Goal: Task Accomplishment & Management: Use online tool/utility

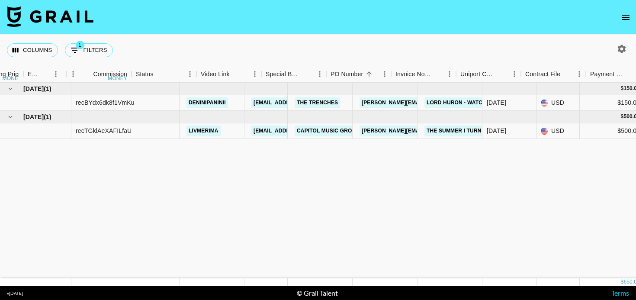
scroll to position [0, 621]
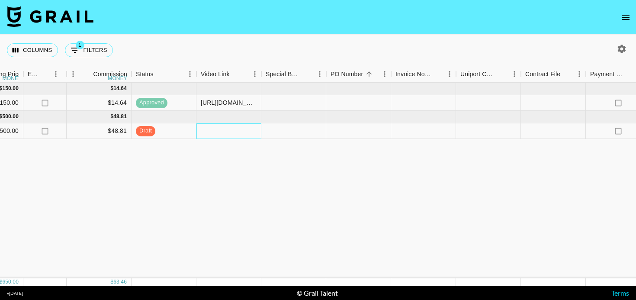
click at [237, 128] on div at bounding box center [228, 131] width 65 height 16
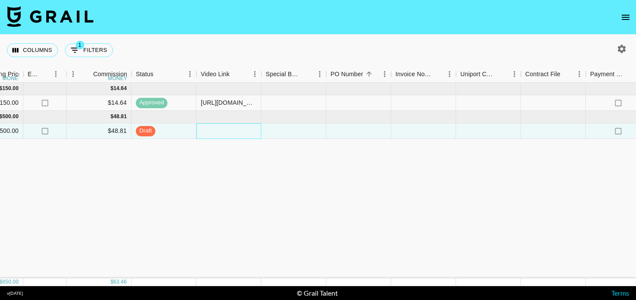
click at [227, 131] on div at bounding box center [228, 131] width 65 height 16
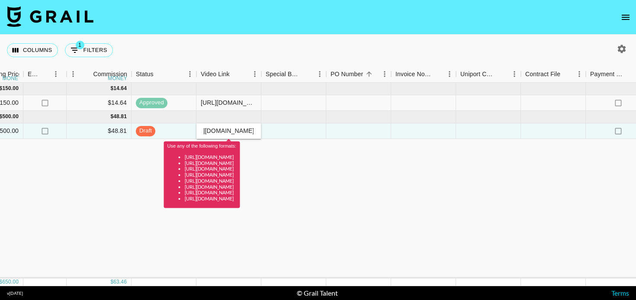
scroll to position [0, 0]
type input "[URL][DOMAIN_NAME]"
click at [318, 166] on div "[DATE] ( 1 ) $ 150.00 $ 14.64 recBYdx6dk8f1VmKu deninipaninii [EMAIL_ADDRESS][P…" at bounding box center [97, 181] width 1436 height 196
drag, startPoint x: 203, startPoint y: 132, endPoint x: 382, endPoint y: 134, distance: 178.3
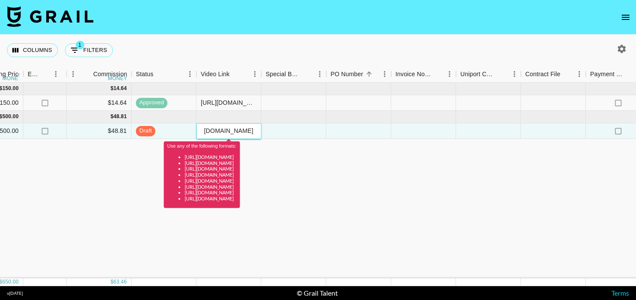
click at [382, 134] on div "recTGklAeXAFILfaU livmerima [EMAIL_ADDRESS][PERSON_NAME][DOMAIN_NAME] Capitol M…" at bounding box center [97, 131] width 1436 height 16
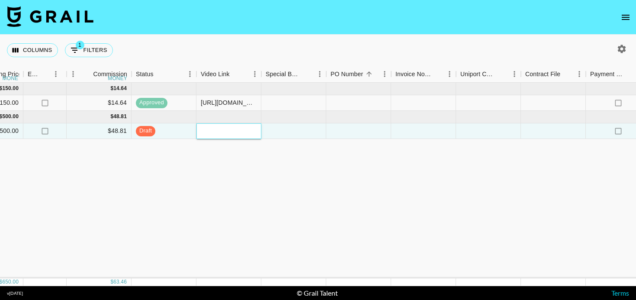
paste input "[URL][DOMAIN_NAME]"
type input "[URL][DOMAIN_NAME]"
click at [379, 169] on div "[DATE] ( 1 ) $ 150.00 $ 14.64 recBYdx6dk8f1VmKu deninipaninii [EMAIL_ADDRESS][P…" at bounding box center [97, 181] width 1436 height 196
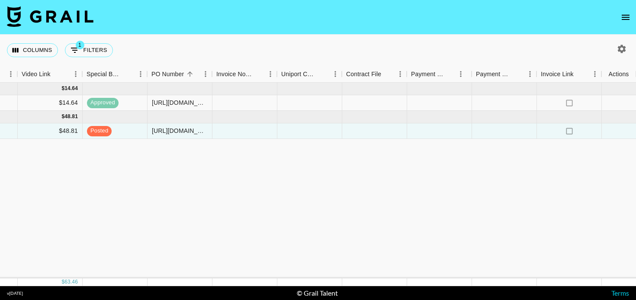
scroll to position [0, 800]
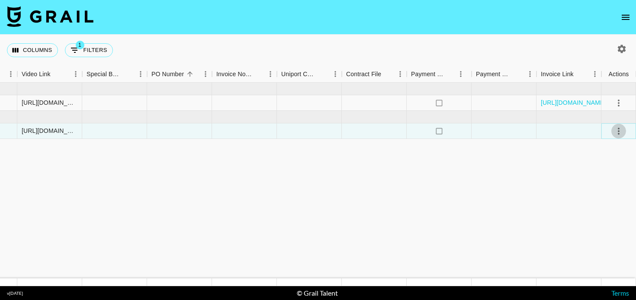
click at [618, 131] on icon "select merge strategy" at bounding box center [619, 131] width 2 height 7
click at [601, 215] on div "Approve" at bounding box center [600, 212] width 26 height 10
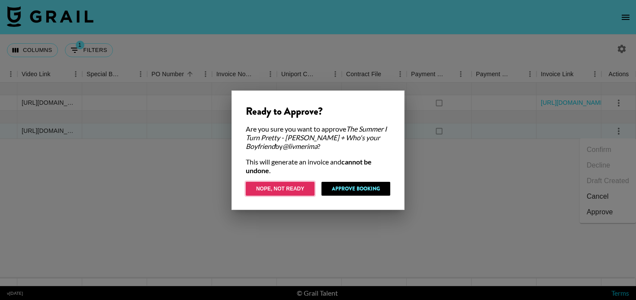
click at [283, 190] on button "Nope, Not Ready" at bounding box center [280, 189] width 69 height 14
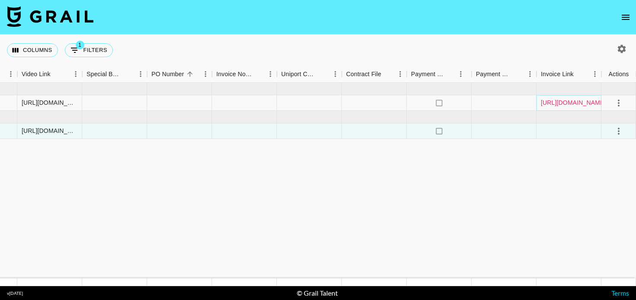
click at [563, 103] on link "[URL][DOMAIN_NAME]" at bounding box center [573, 102] width 65 height 9
